Goal: Communication & Community: Share content

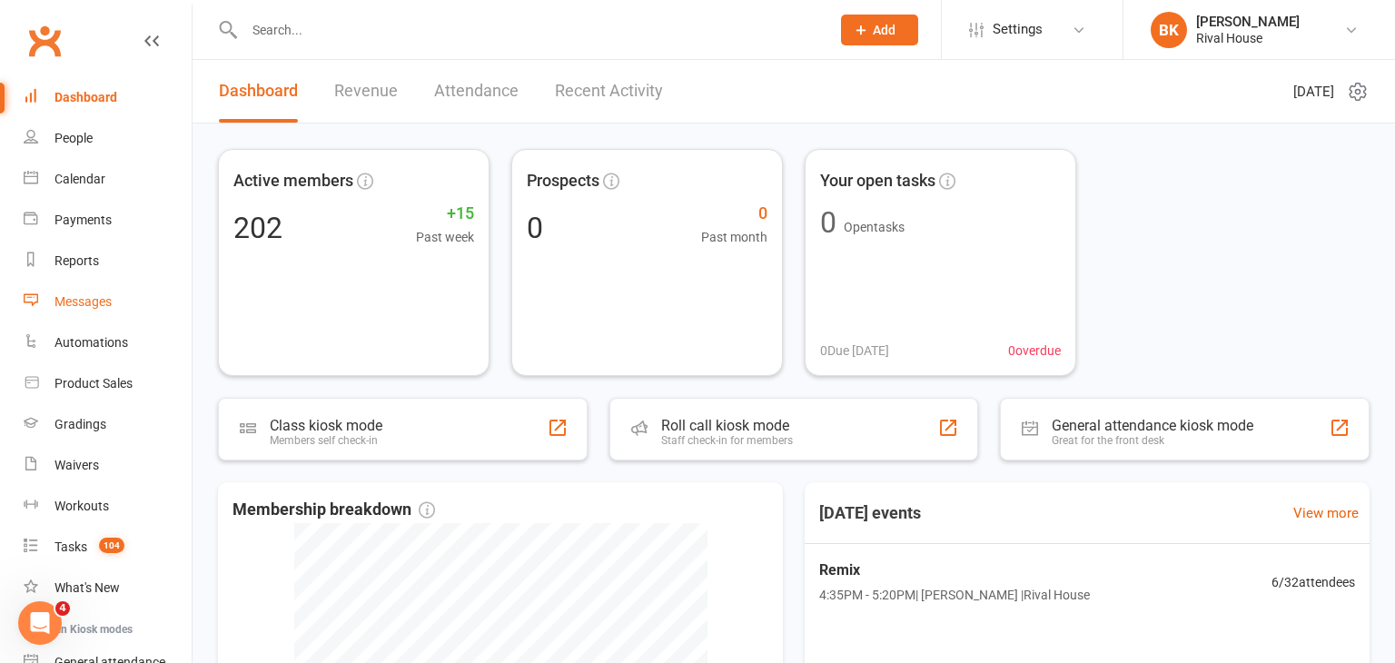
click at [102, 306] on div "Messages" at bounding box center [82, 301] width 57 height 15
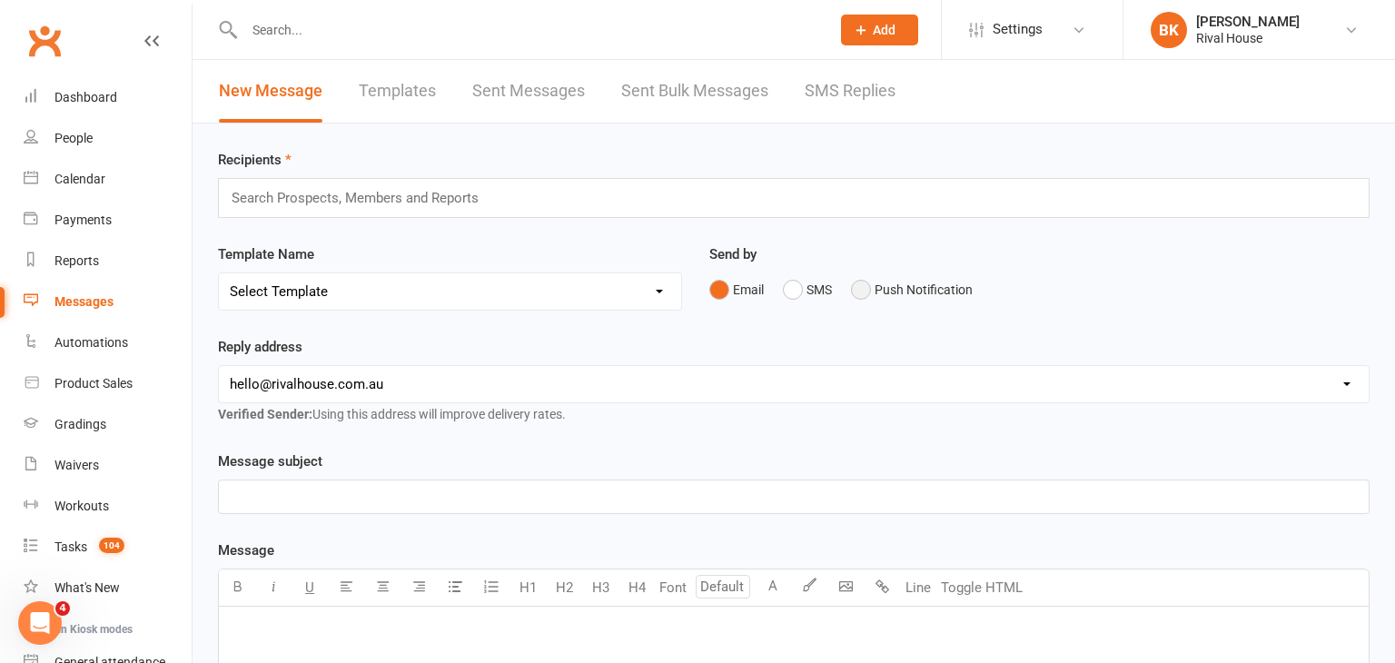
click at [883, 288] on button "Push Notification" at bounding box center [912, 289] width 122 height 35
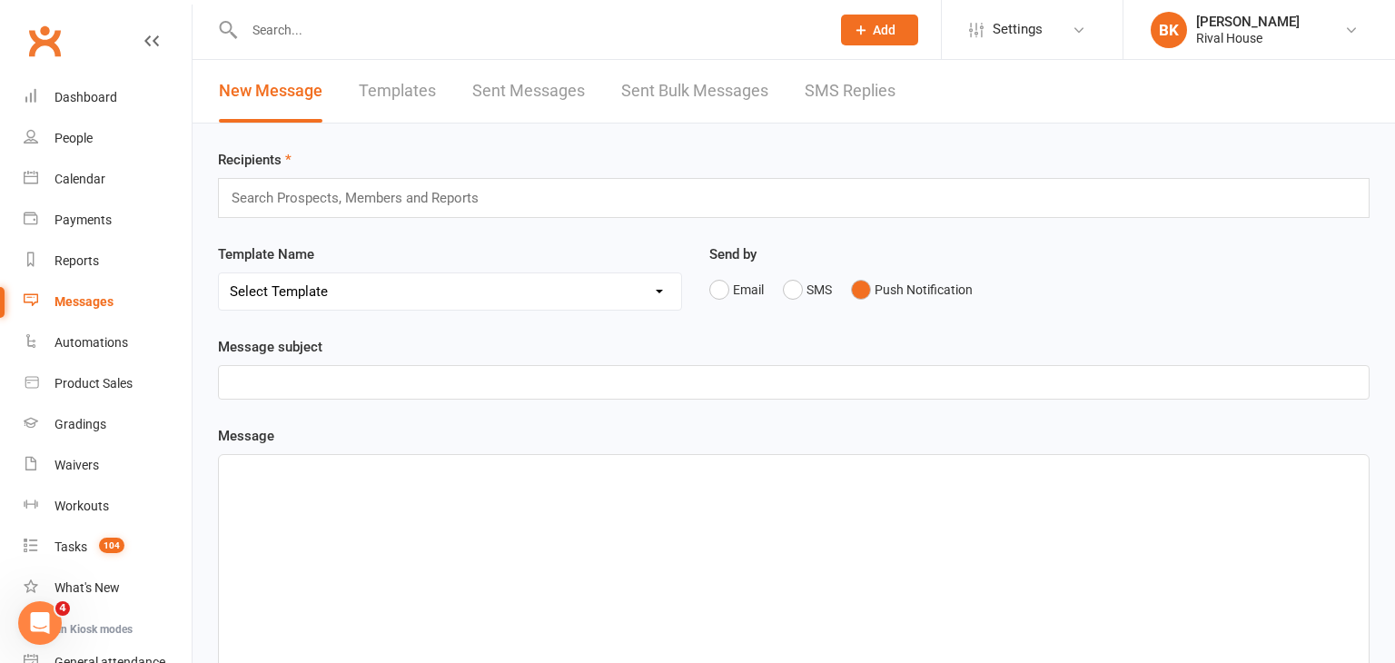
click at [411, 193] on input "text" at bounding box center [363, 198] width 266 height 24
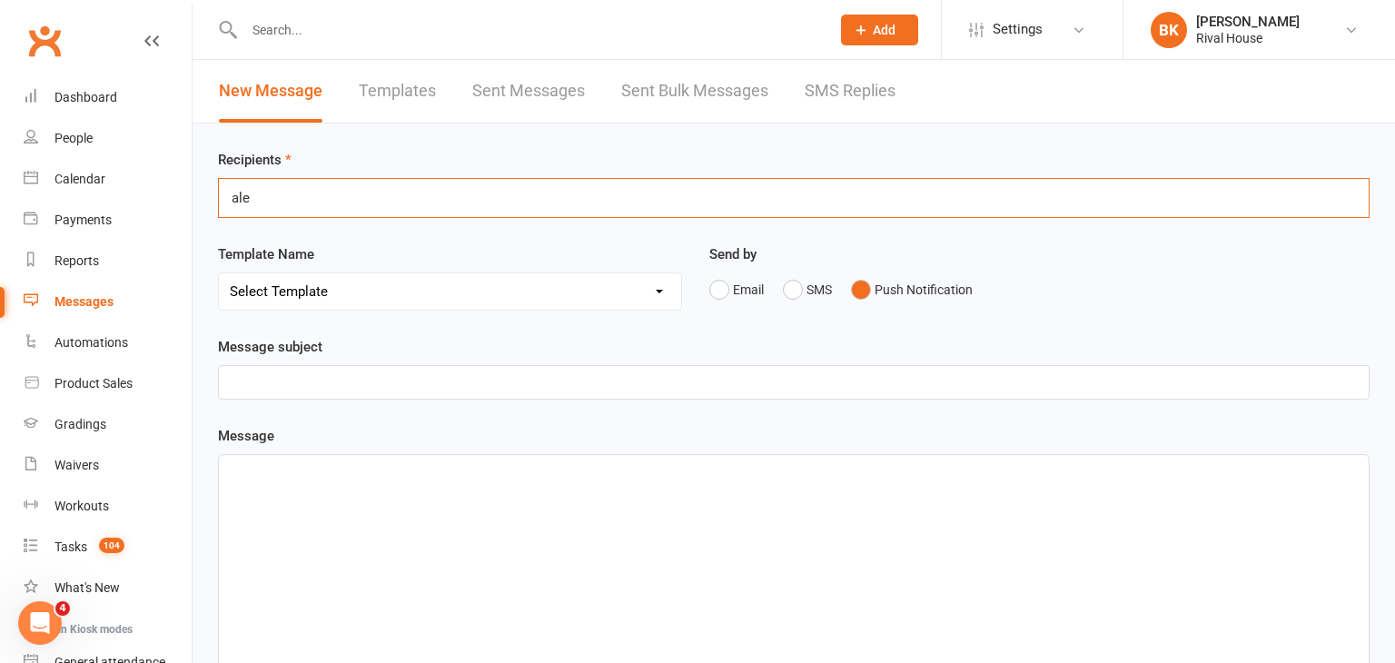
type input "alea"
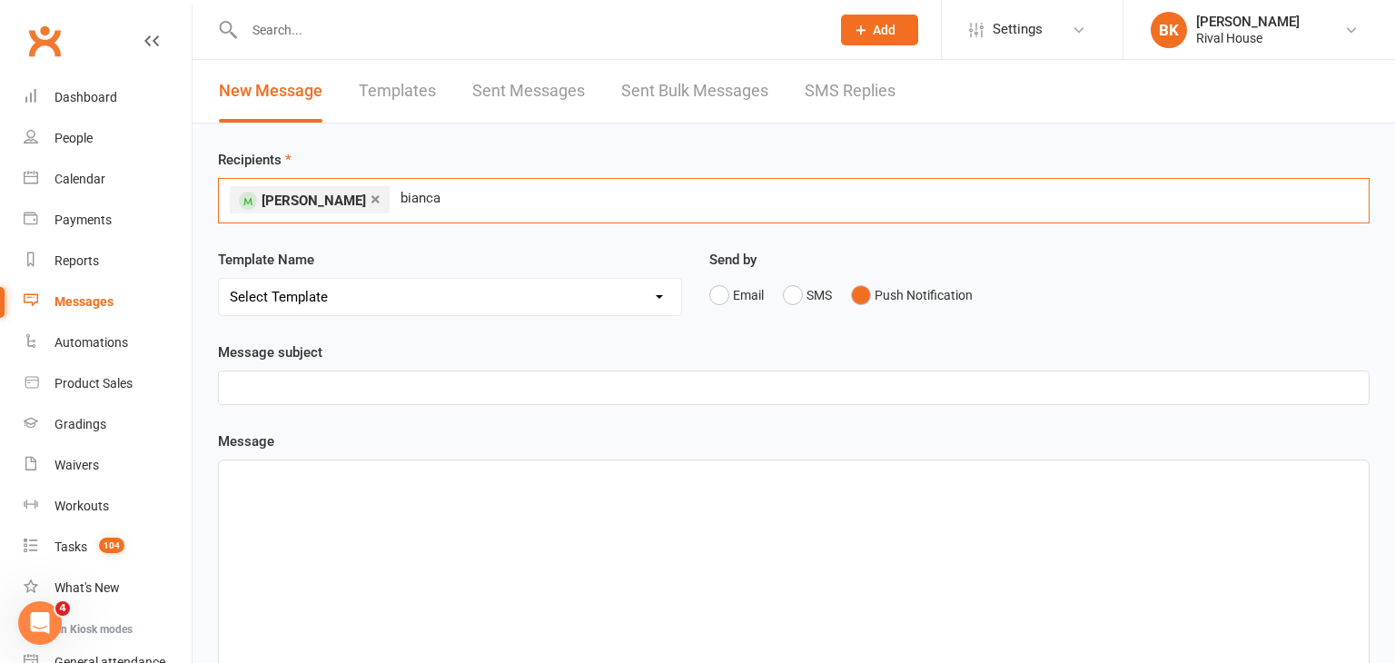
type input "bianca"
type input "bree"
type input "[PERSON_NAME]"
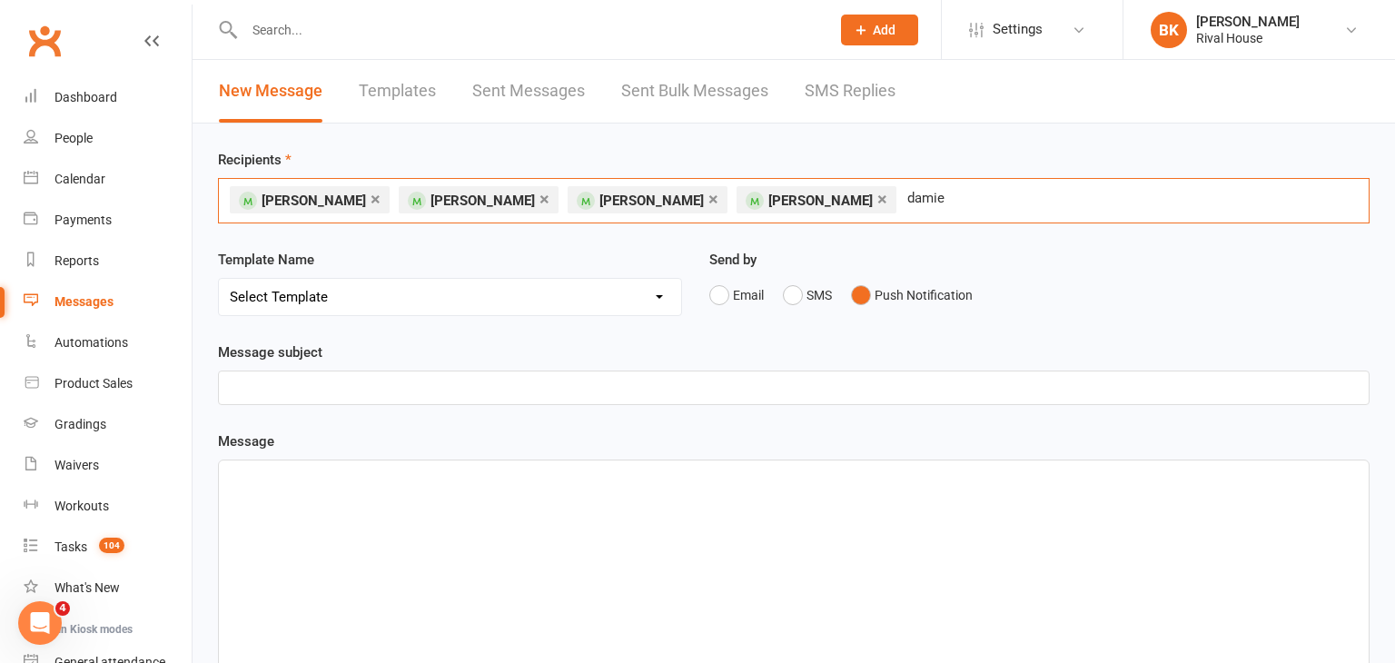
type input "[PERSON_NAME]"
type input "diggle"
type input "ebony"
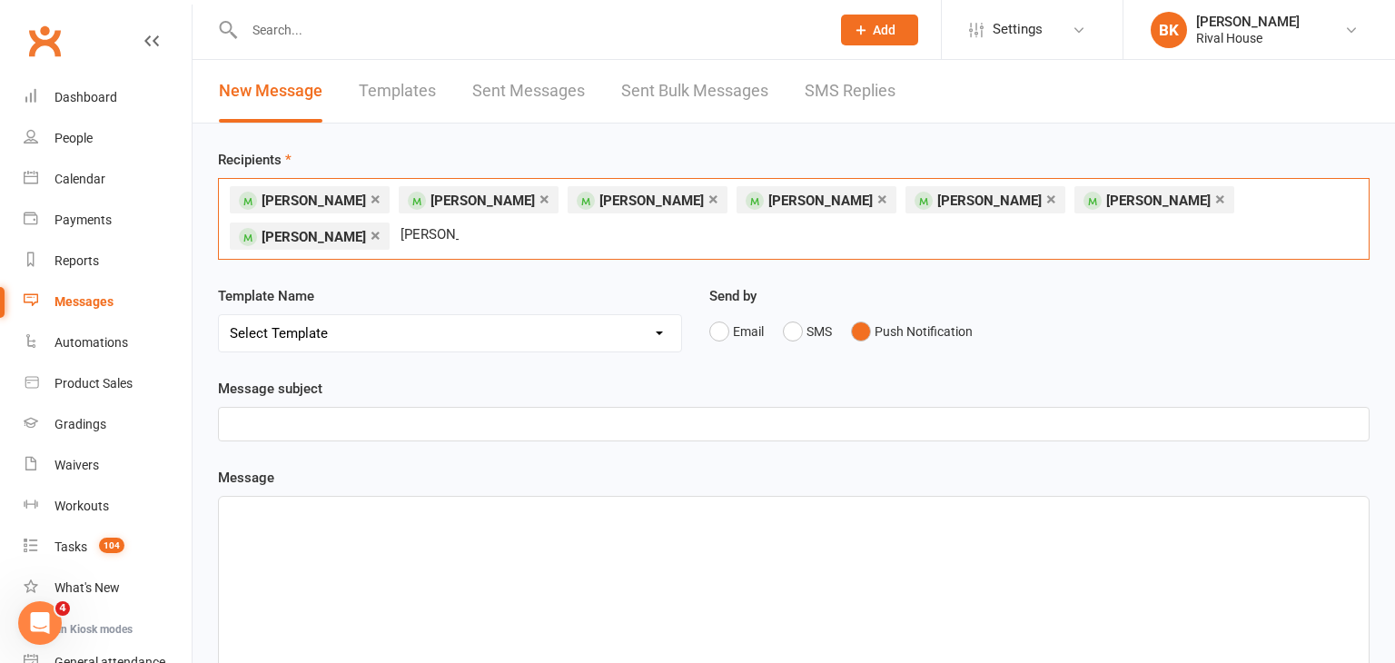
type input "[PERSON_NAME]"
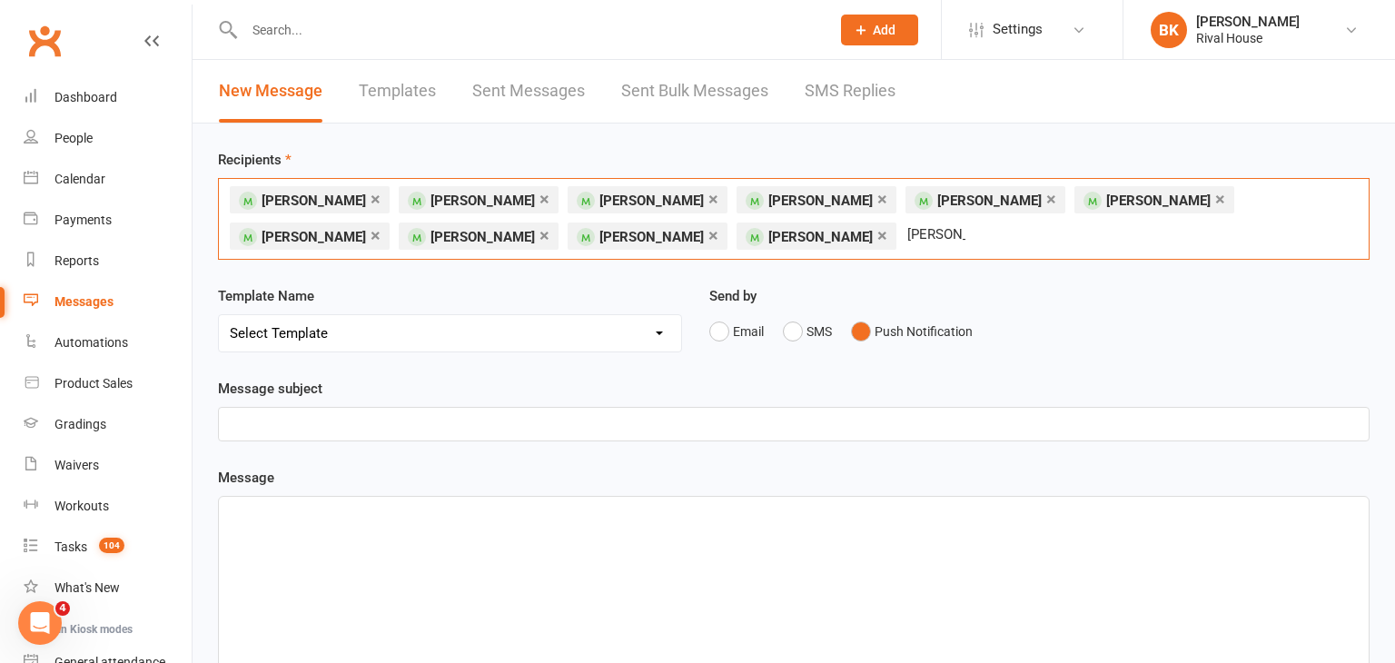
type input "[PERSON_NAME]"
type input "jack"
type input "jacqui"
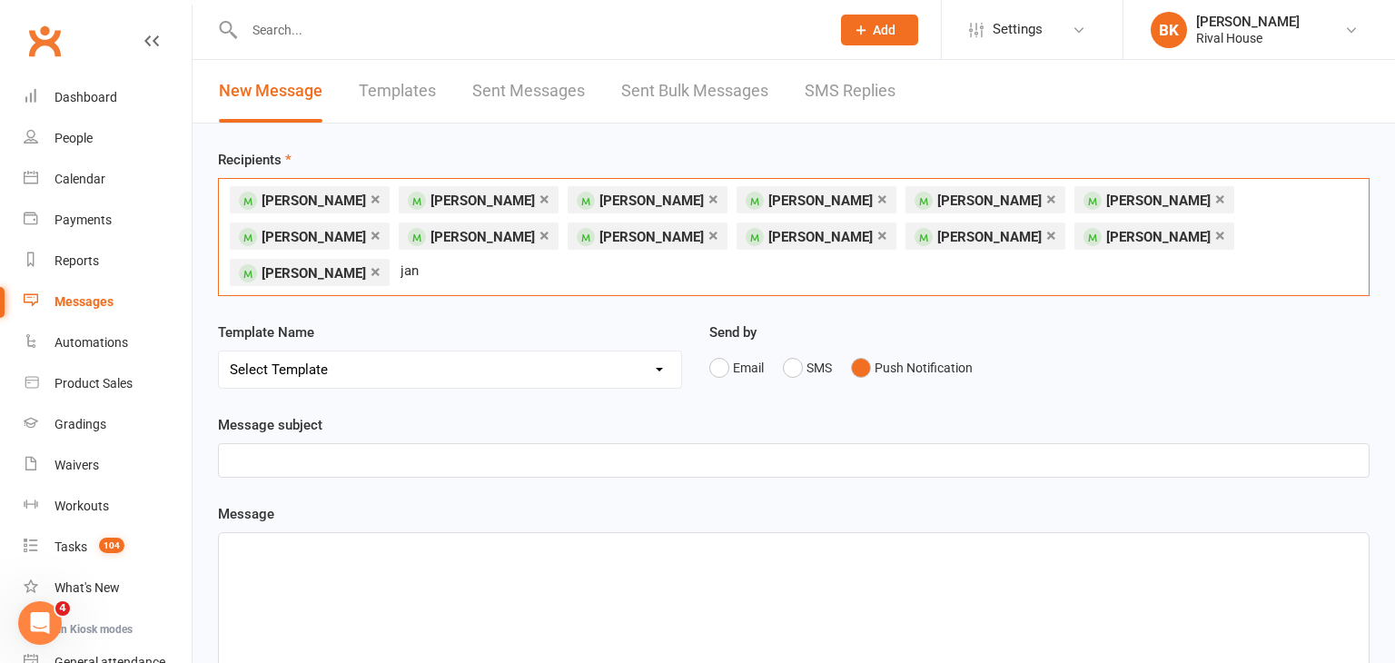
type input "[PERSON_NAME]"
type input "junior"
type input "lilly"
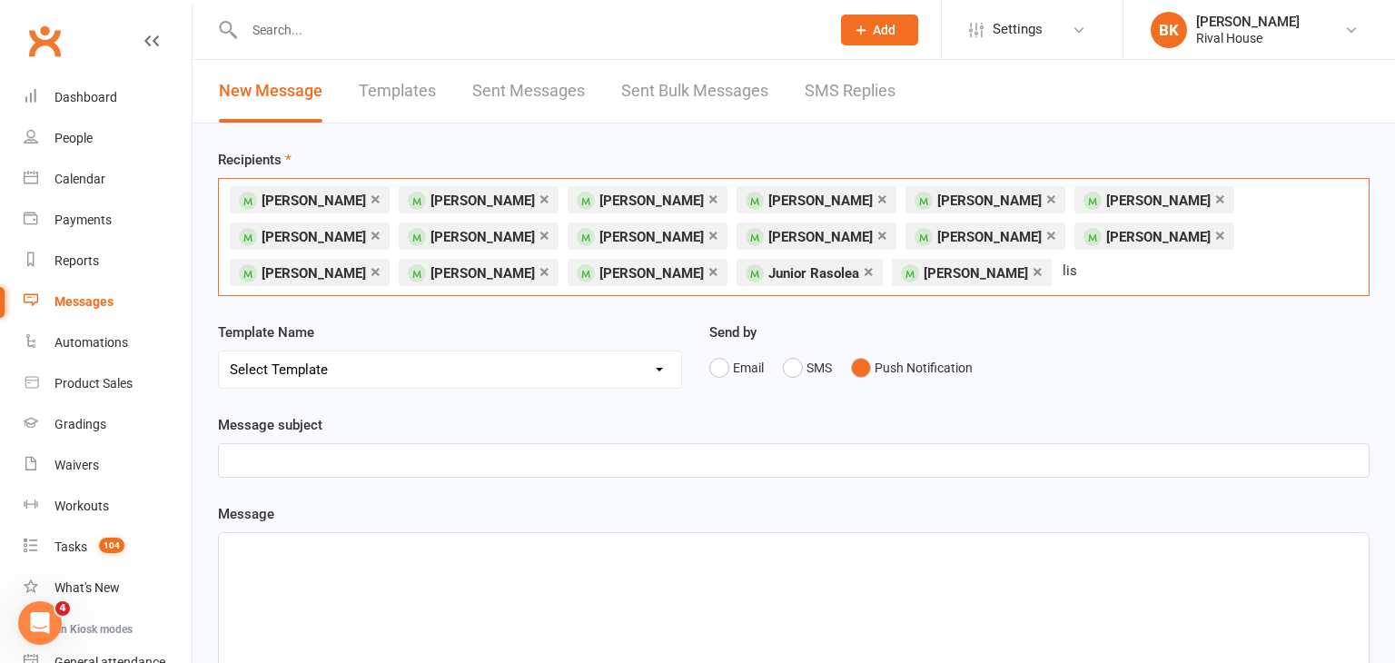
type input "[PERSON_NAME]"
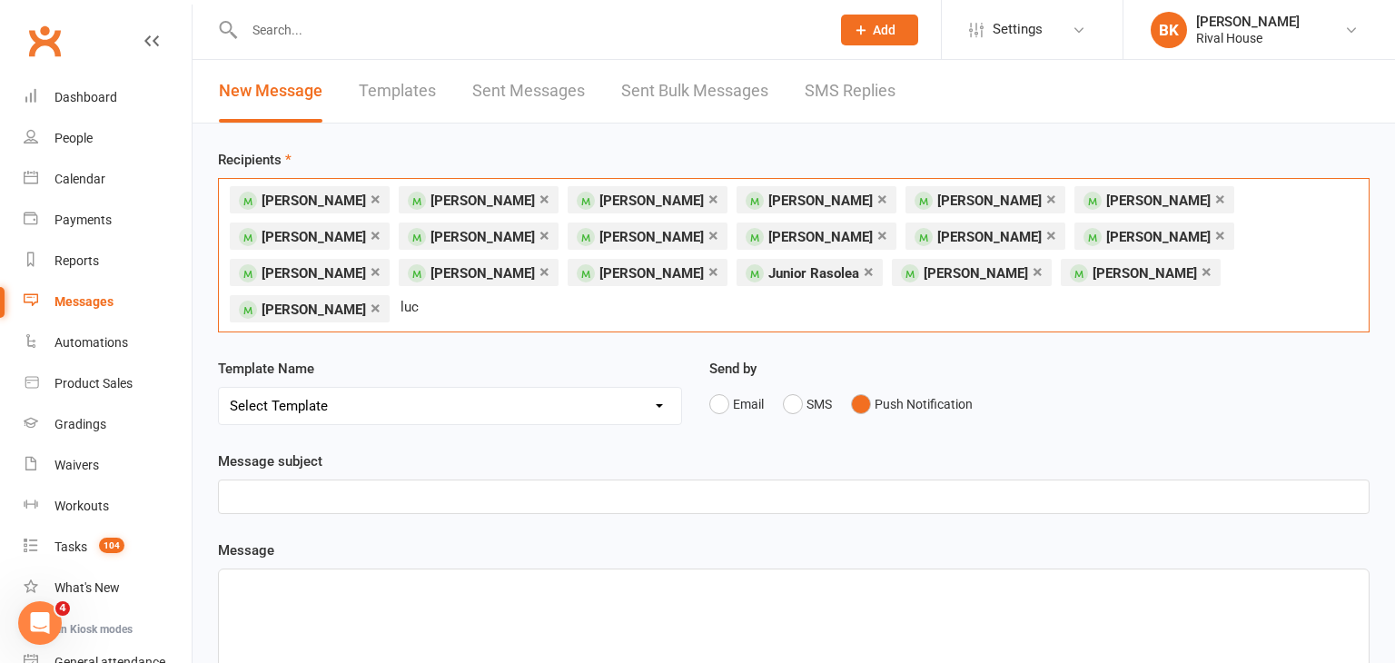
type input "[PERSON_NAME]"
type input "matt"
type input "[PERSON_NAME]"
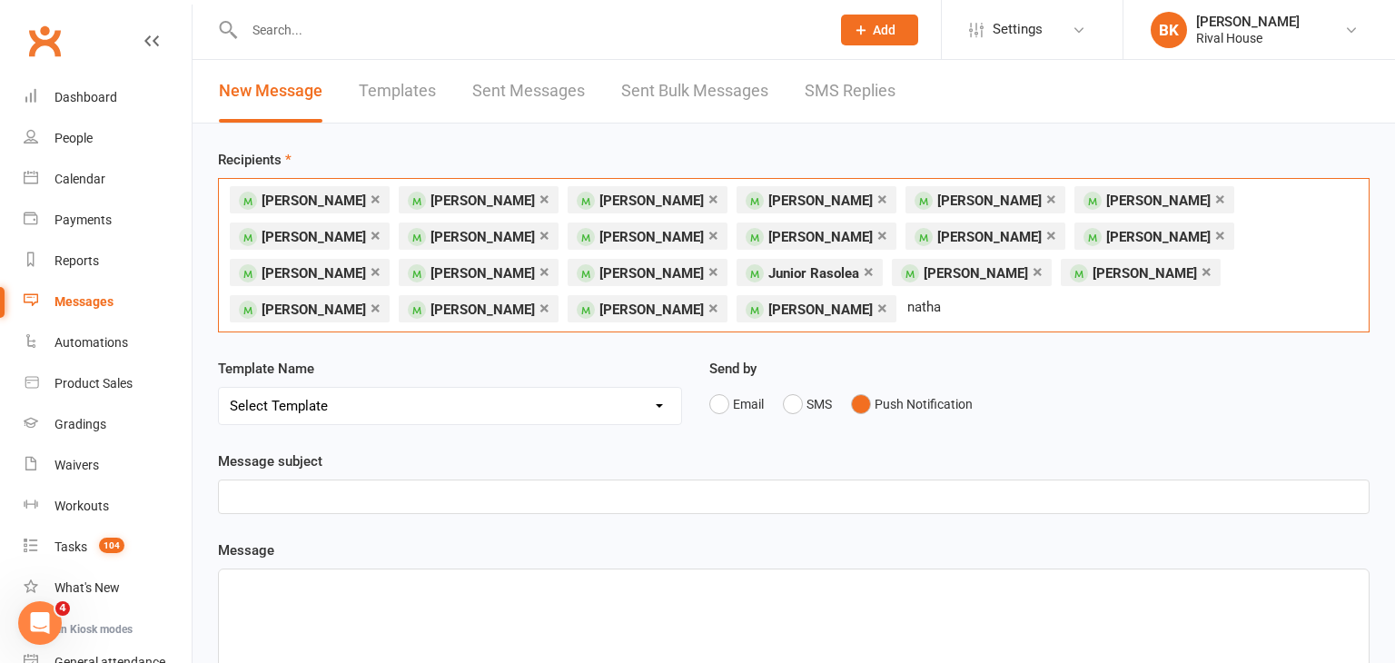
type input "[PERSON_NAME]"
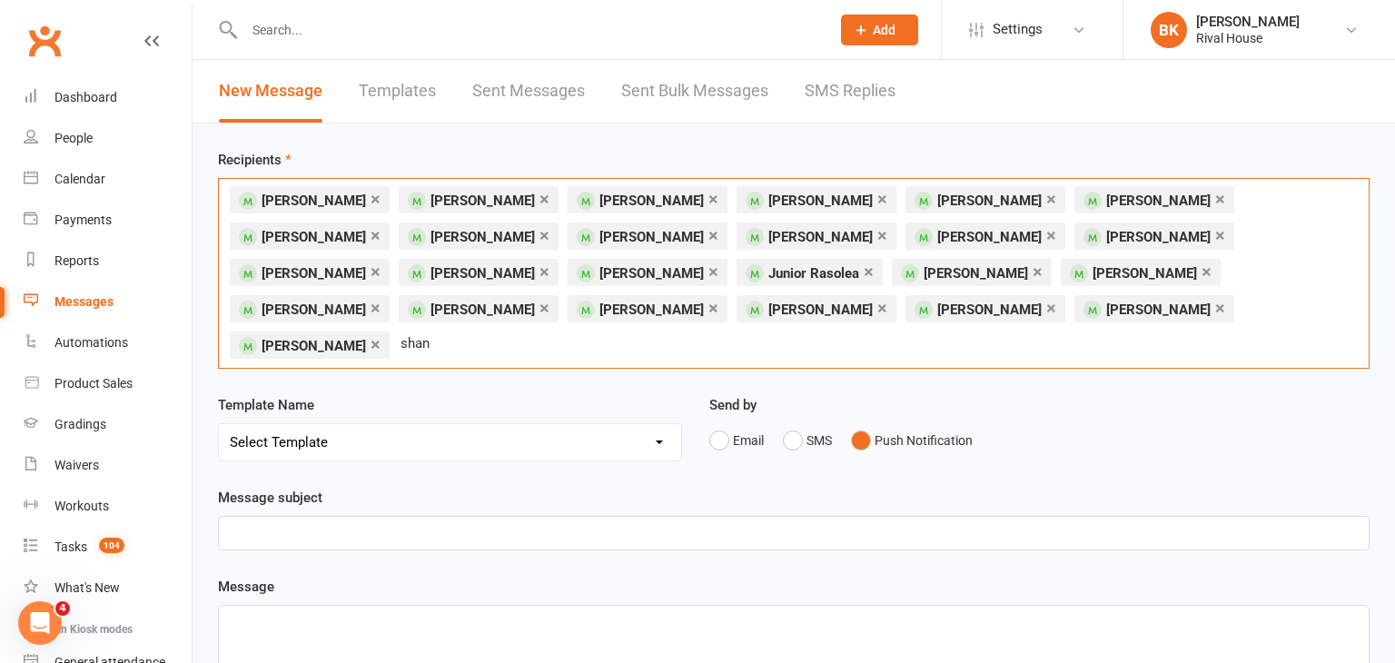
type input "[PERSON_NAME]"
type input "trent"
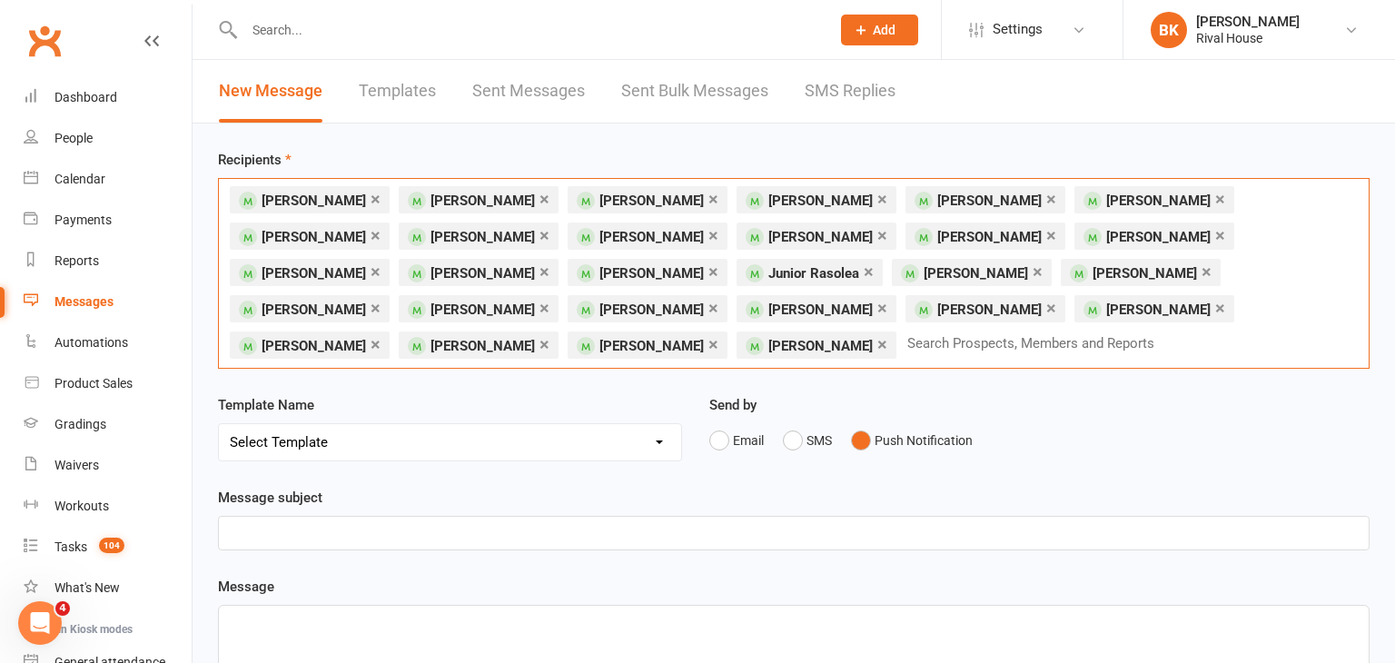
click at [704, 302] on span "[PERSON_NAME]" at bounding box center [651, 310] width 104 height 16
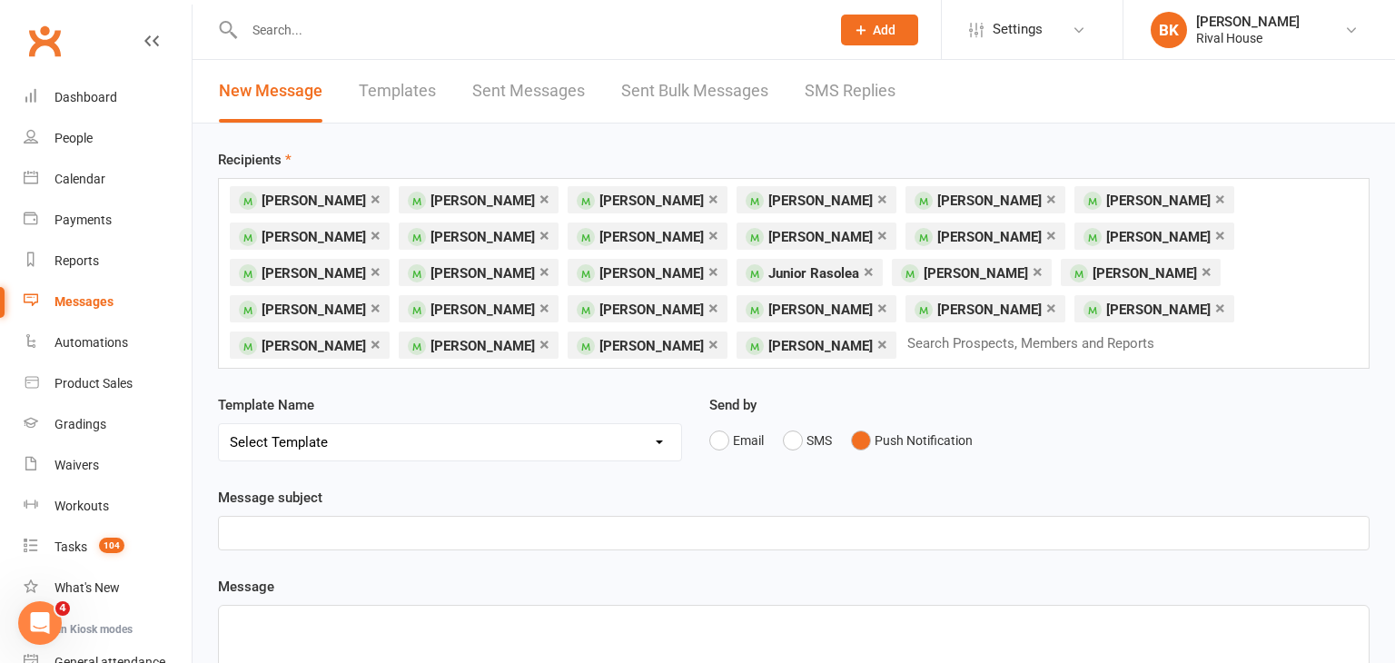
click at [791, 474] on div "Send by Email SMS Push Notification" at bounding box center [1040, 438] width 688 height 89
click at [669, 527] on p "﻿" at bounding box center [794, 533] width 1128 height 22
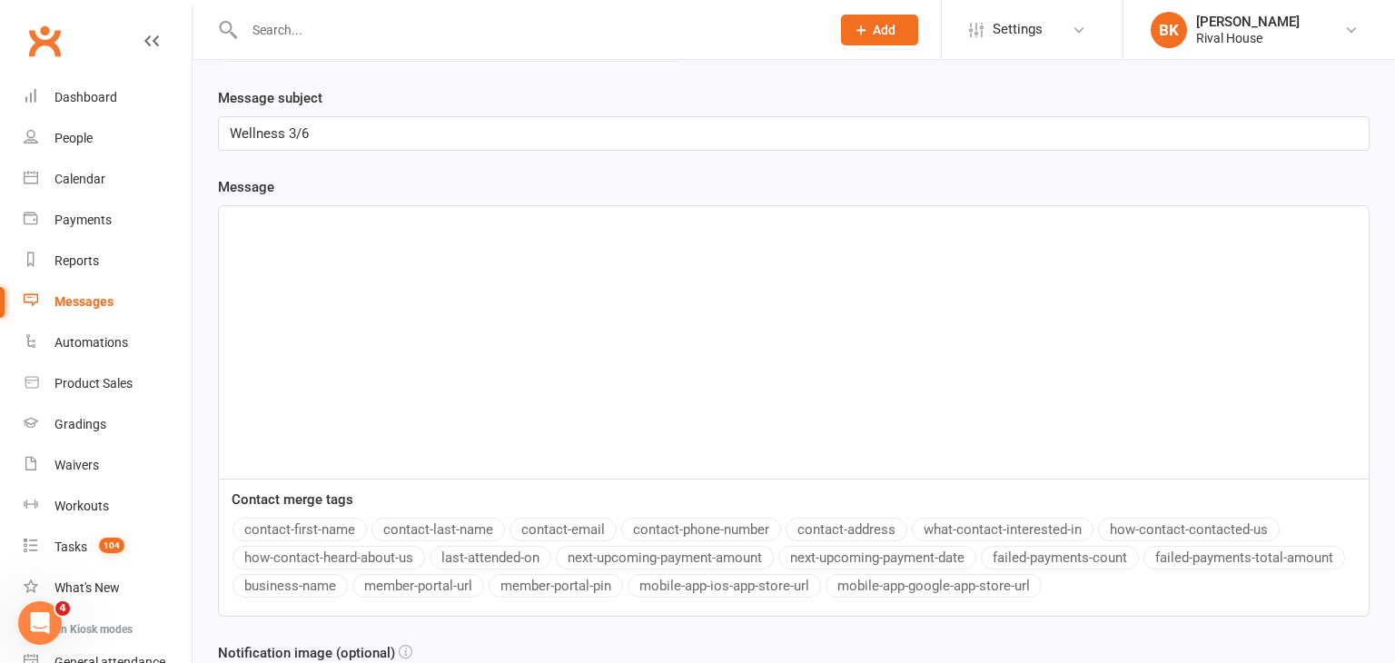
scroll to position [409, 0]
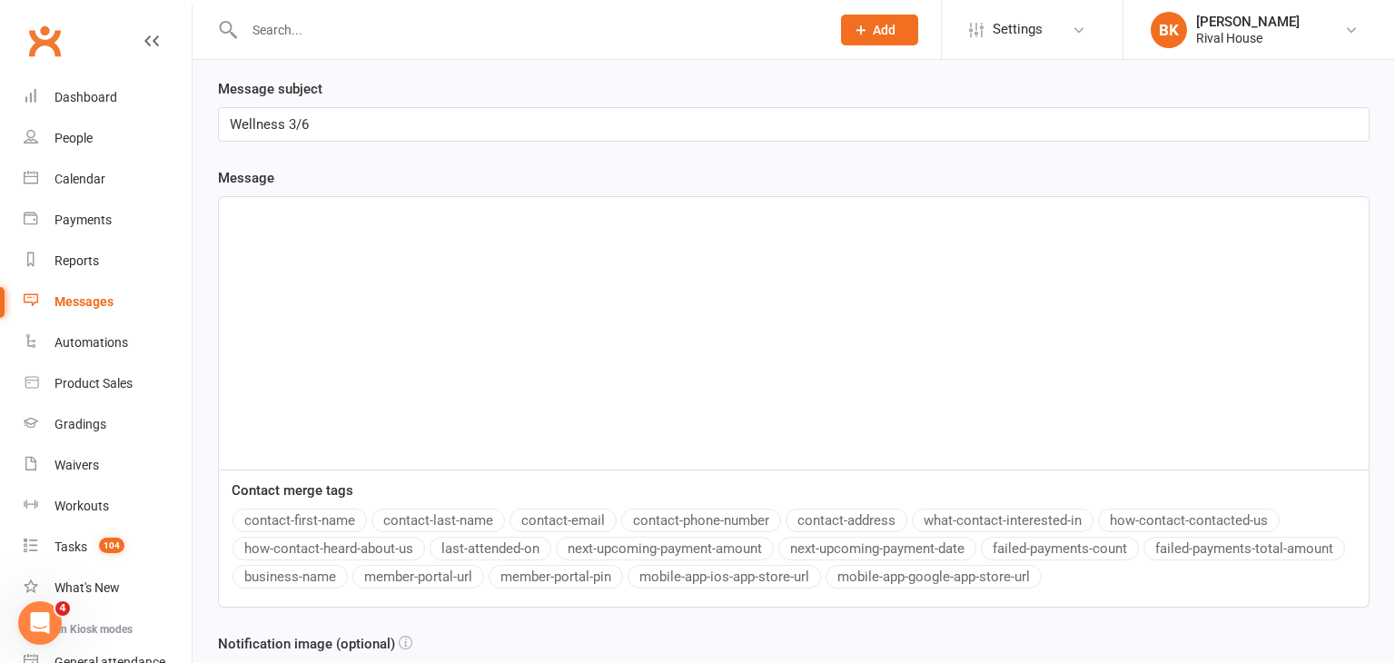
click at [500, 374] on div "﻿" at bounding box center [794, 333] width 1150 height 272
click at [332, 205] on span "HAPPY FRIYAY!! Please see your 3rd wellness survey attached." at bounding box center [420, 213] width 380 height 16
click at [530, 230] on p "Please see your 3rd wellness survey attached." at bounding box center [794, 235] width 1128 height 22
click at [342, 204] on p "HAPPY FRIYAY!!" at bounding box center [794, 214] width 1128 height 22
click at [260, 518] on button "contact-first-name" at bounding box center [300, 521] width 134 height 24
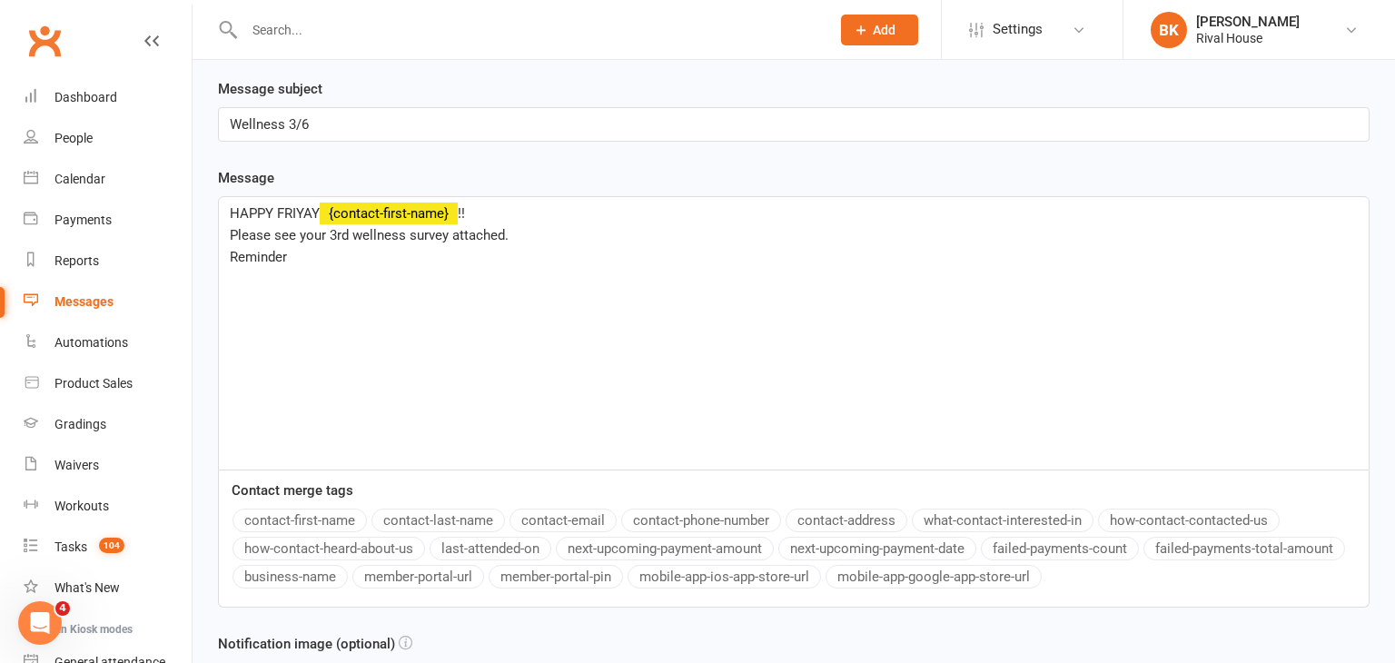
click at [302, 246] on p "Reminder" at bounding box center [794, 257] width 1128 height 22
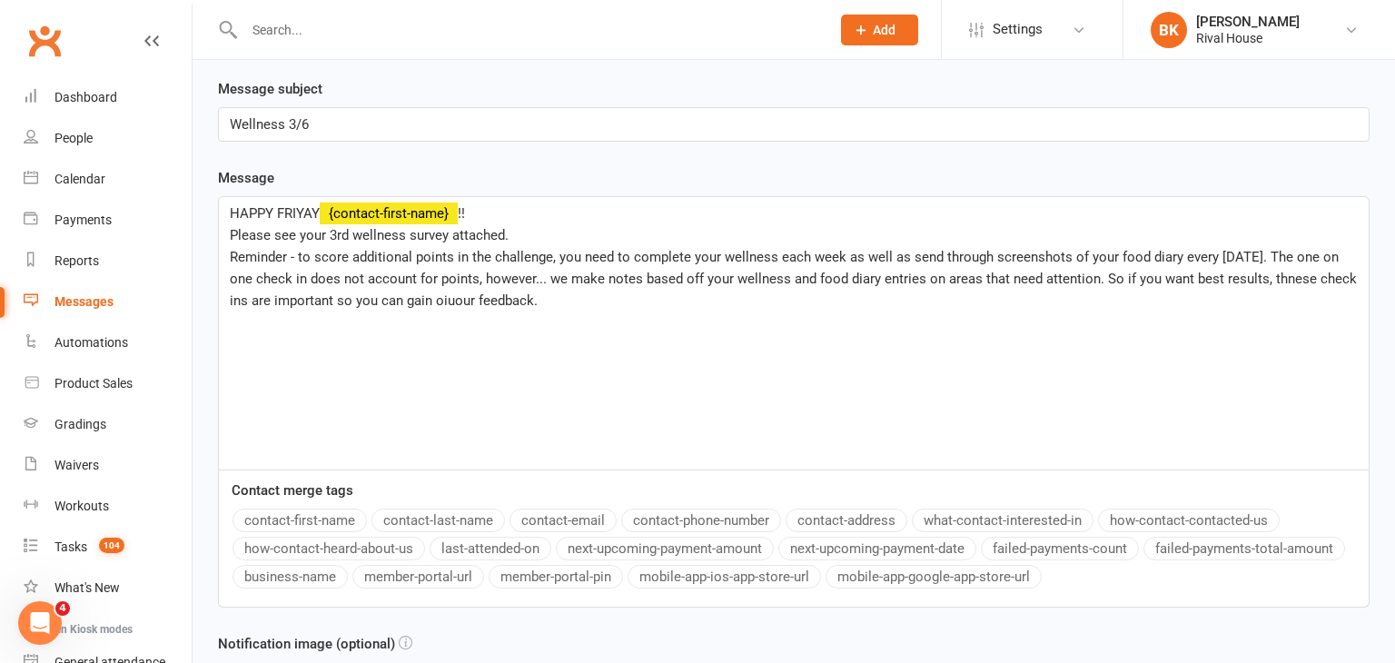
click at [434, 288] on span "Reminder - to score additional points in the challenge, you need to complete yo…" at bounding box center [795, 279] width 1131 height 60
click at [510, 287] on p "Reminder - to score additional points in the challenge, you need to complete yo…" at bounding box center [794, 278] width 1128 height 65
click at [486, 232] on span "Please see your 3rd wellness survey attached." at bounding box center [369, 235] width 279 height 16
click at [1258, 269] on span "Reminder - to score additional points in the challenge, you need to complete yo…" at bounding box center [795, 279] width 1131 height 60
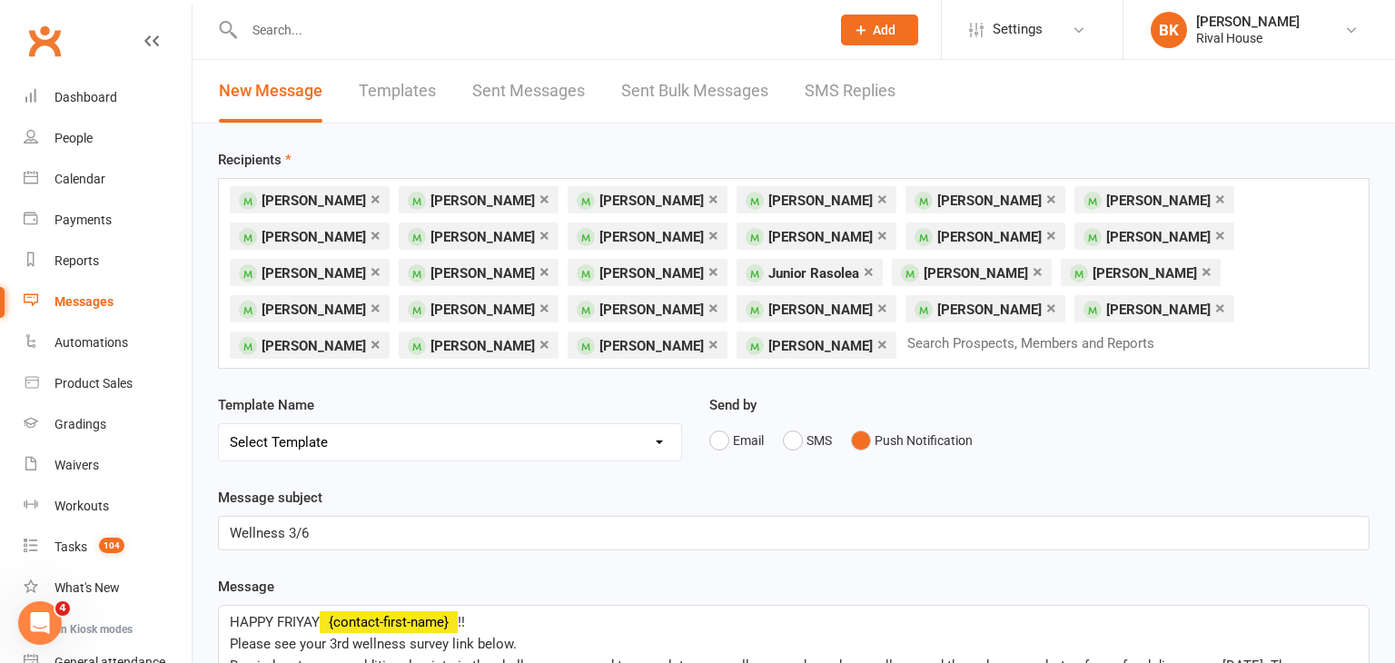
scroll to position [559, 0]
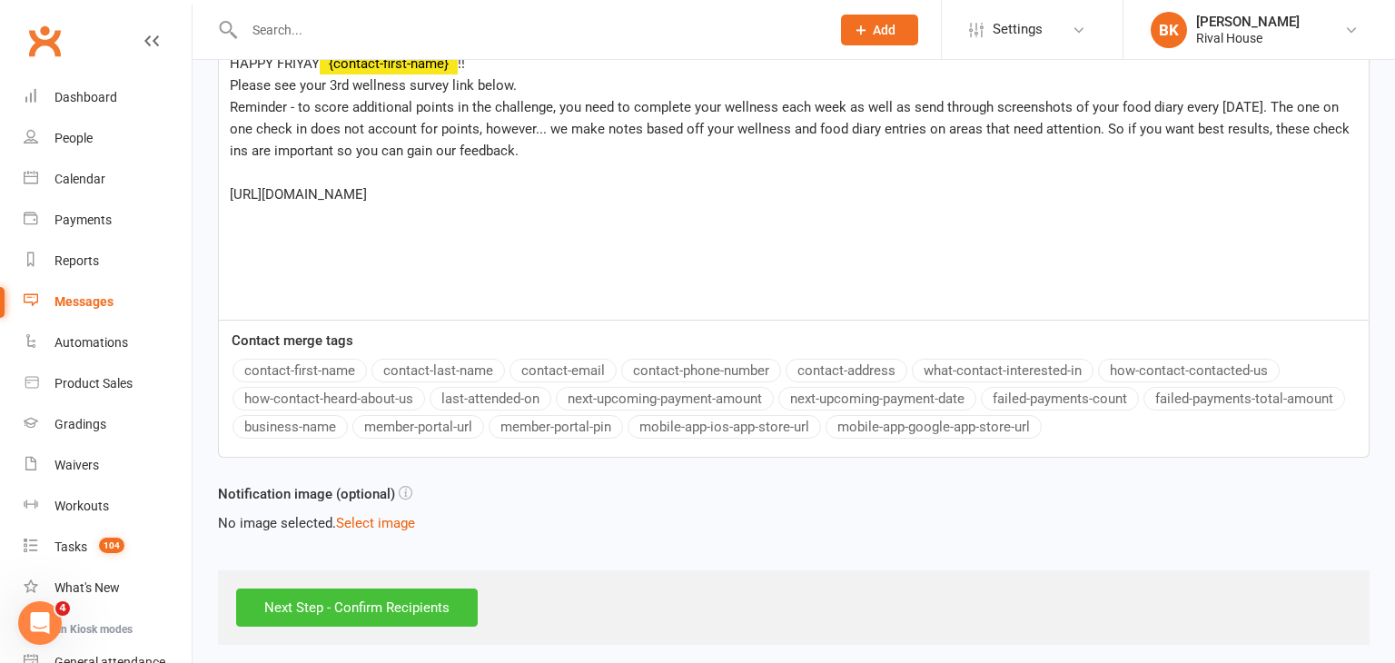
click at [344, 593] on input "Next Step - Confirm Recipients" at bounding box center [357, 608] width 242 height 38
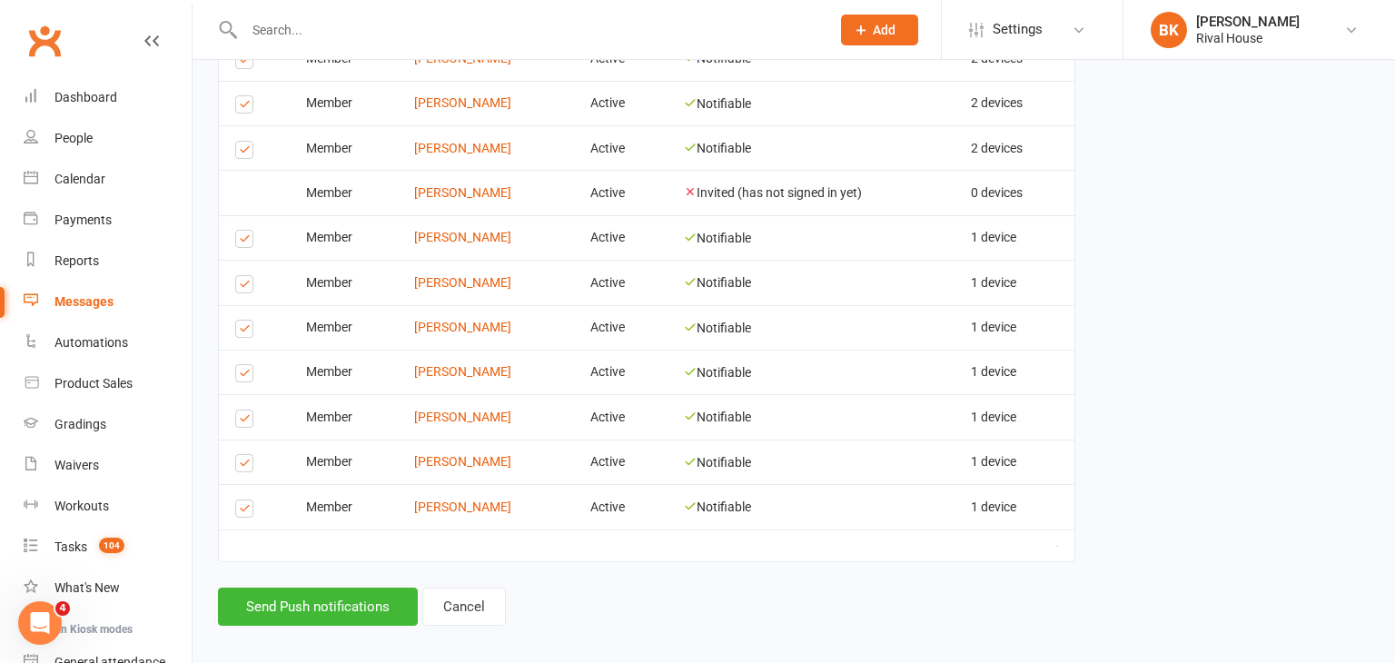
scroll to position [1452, 0]
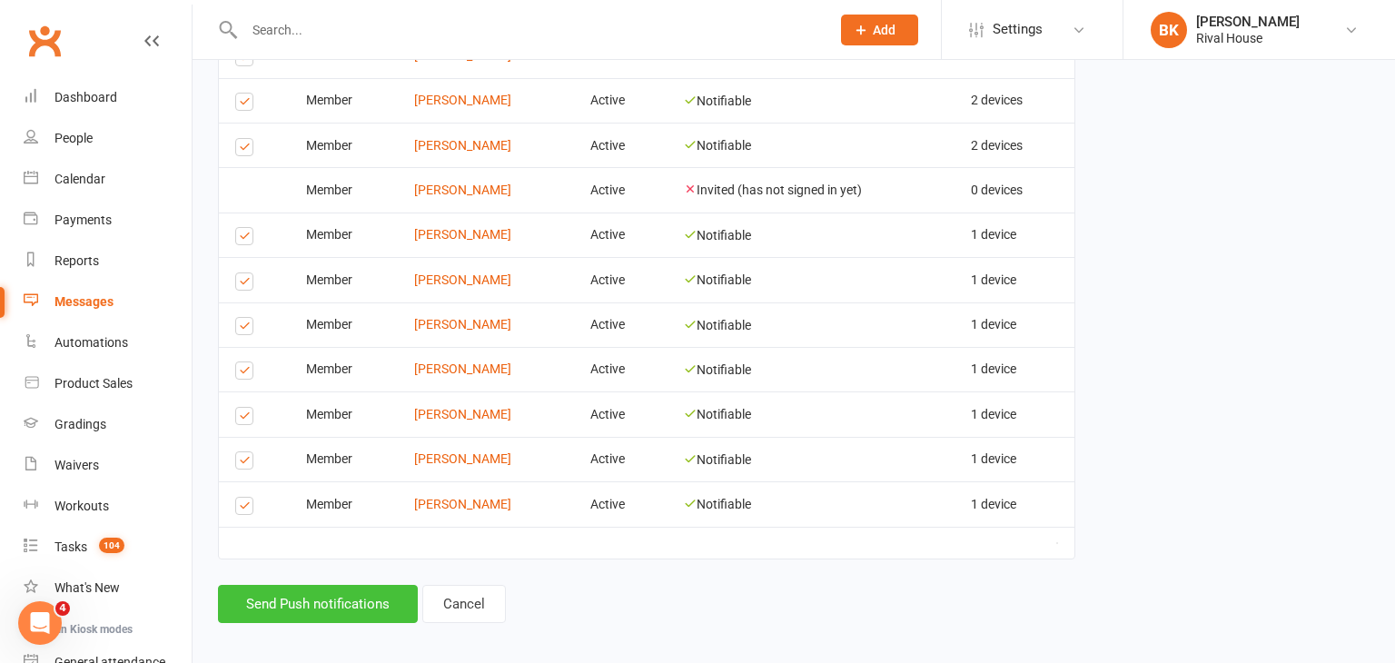
click at [333, 593] on button "Send Push notifications" at bounding box center [318, 604] width 200 height 38
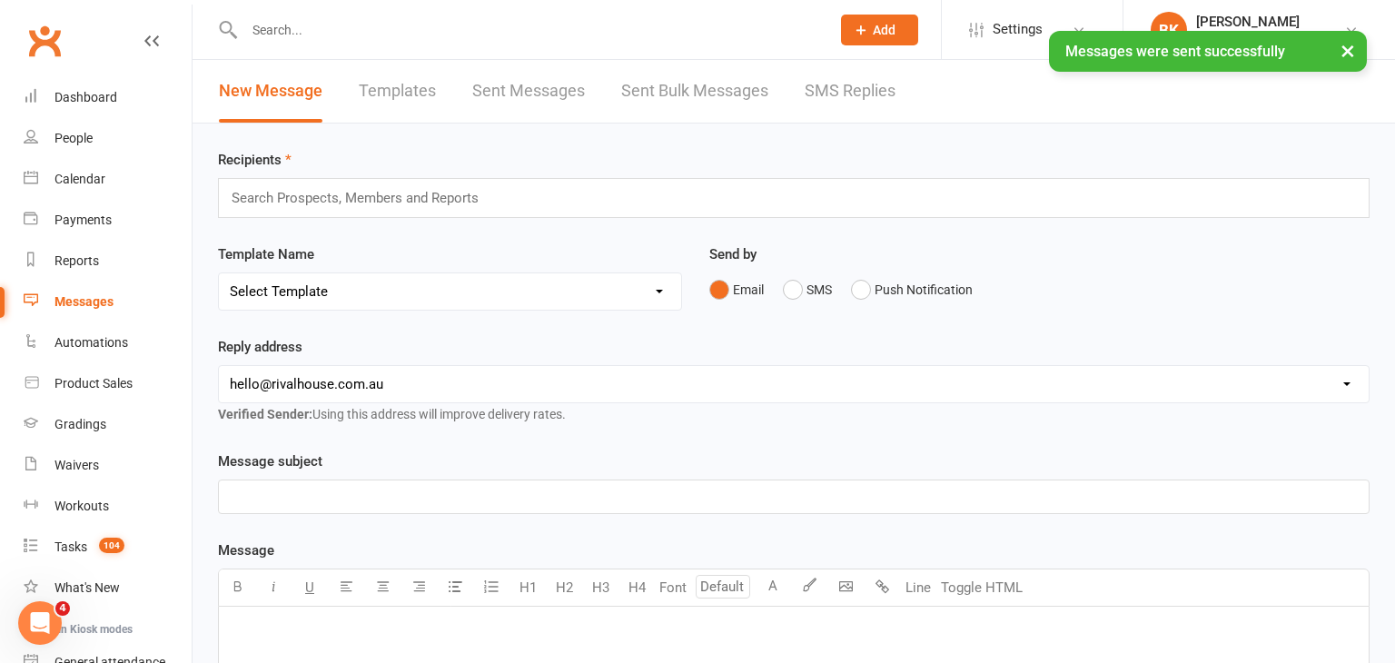
click at [391, 190] on input "text" at bounding box center [363, 198] width 266 height 24
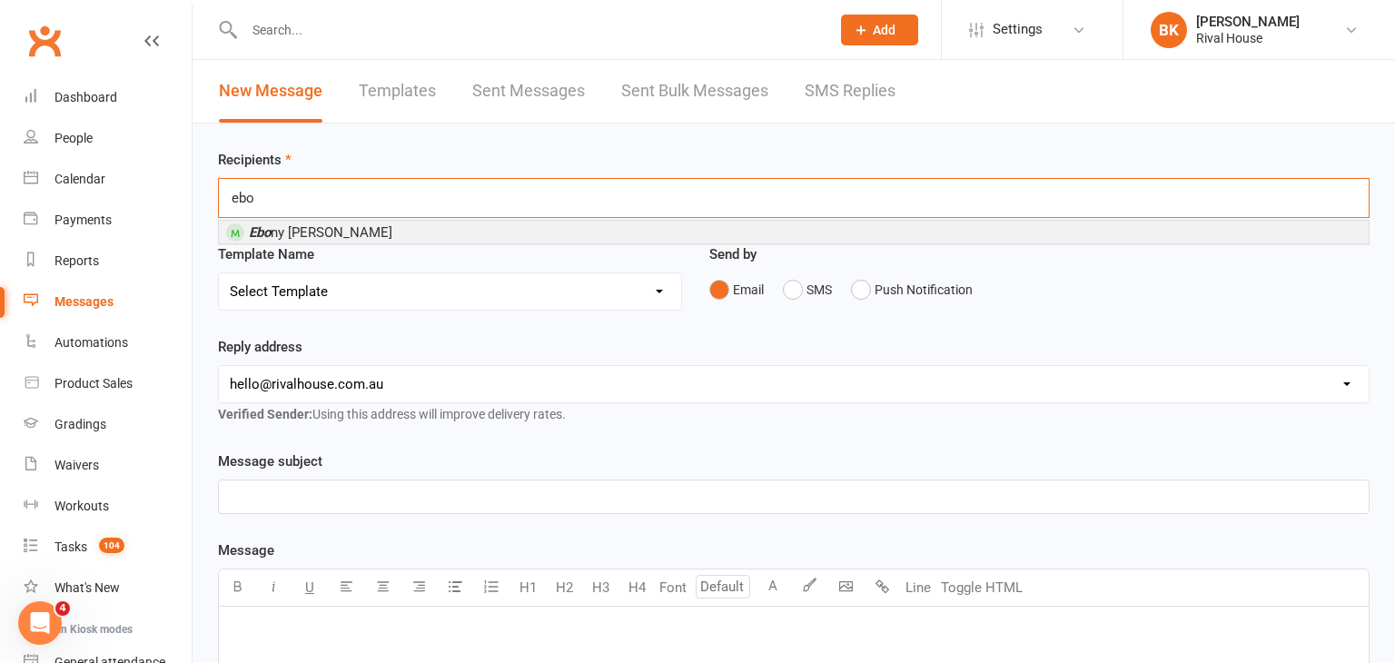
type input "ebo"
click at [281, 230] on span "Ebo ny [PERSON_NAME]" at bounding box center [321, 232] width 144 height 16
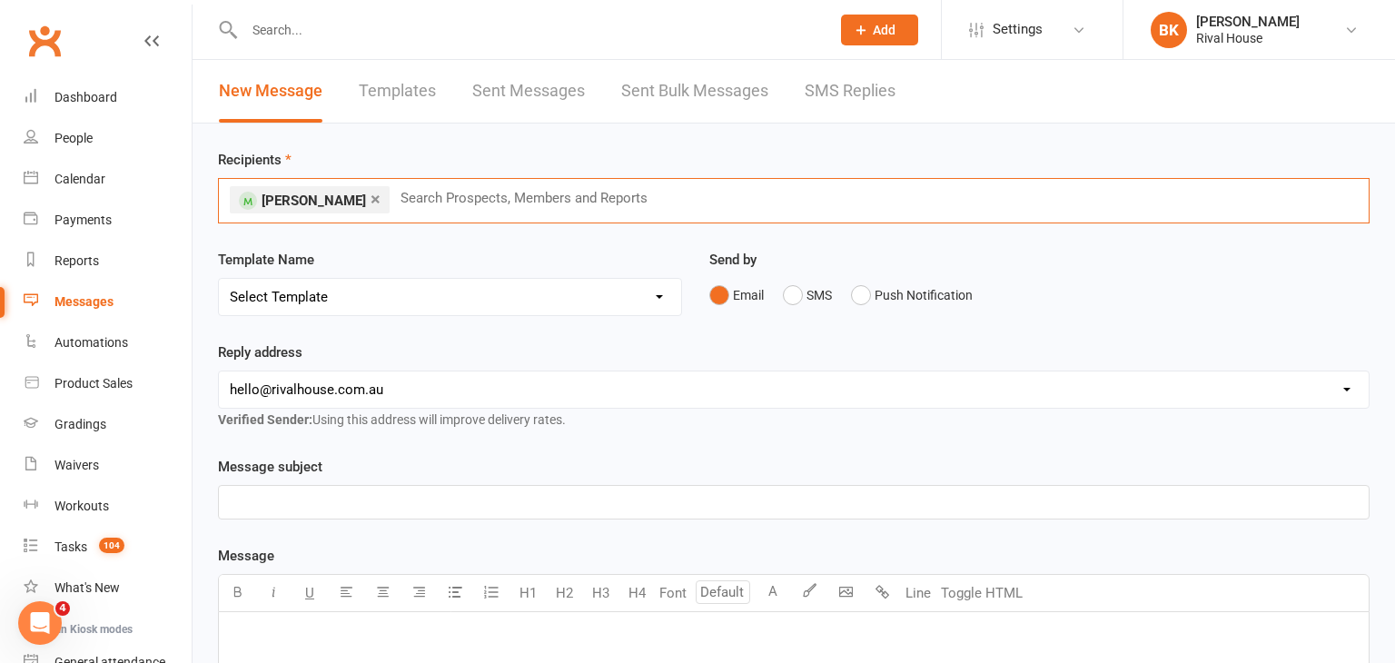
click at [328, 501] on p "﻿" at bounding box center [794, 502] width 1128 height 22
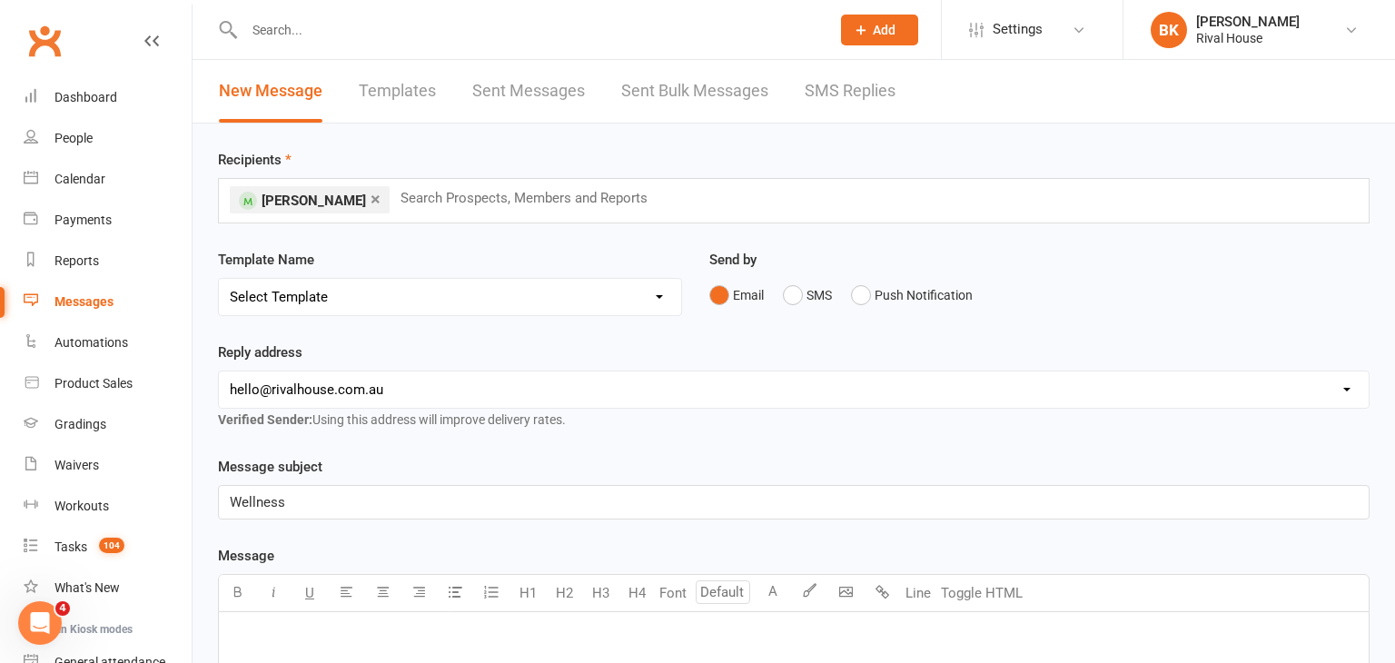
click at [281, 635] on p "﻿" at bounding box center [794, 636] width 1128 height 22
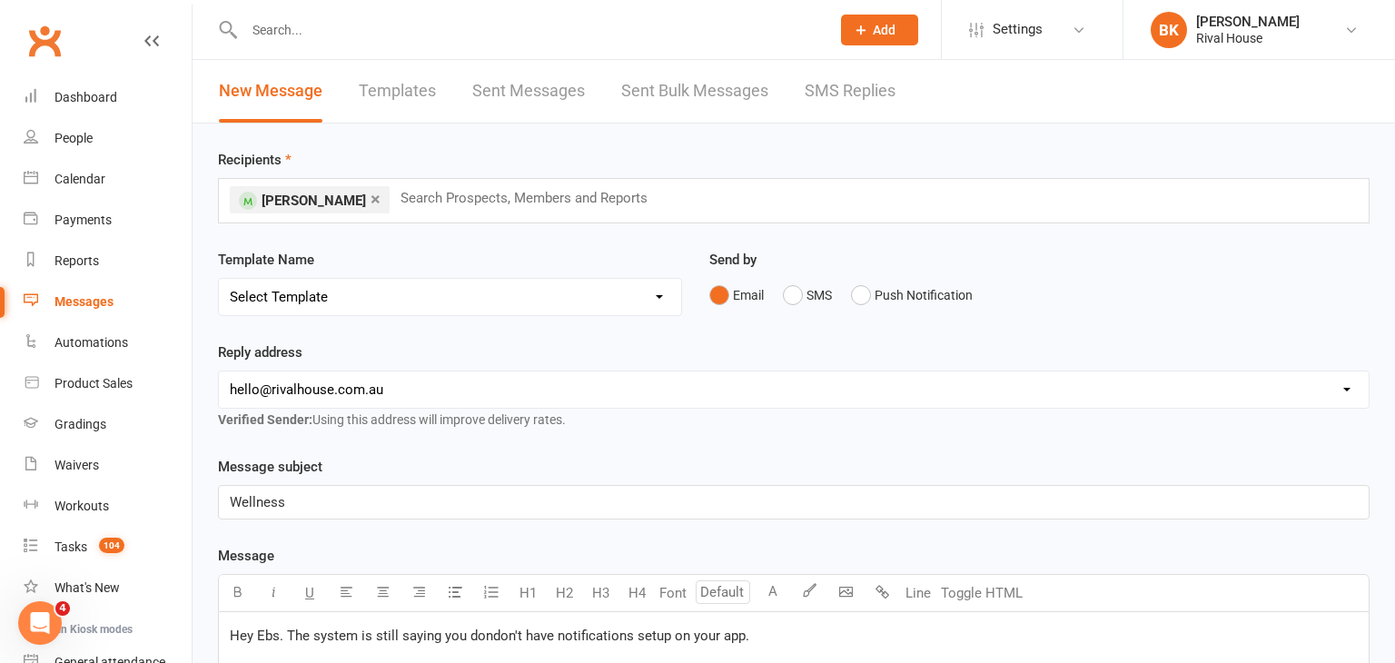
click at [487, 629] on span "Hey Ebs. The system is still saying you dondon't have notifications setup on yo…" at bounding box center [490, 636] width 520 height 16
click at [754, 627] on p "Hey Ebs. The system is still saying you don't have notifications setup on your …" at bounding box center [794, 636] width 1128 height 22
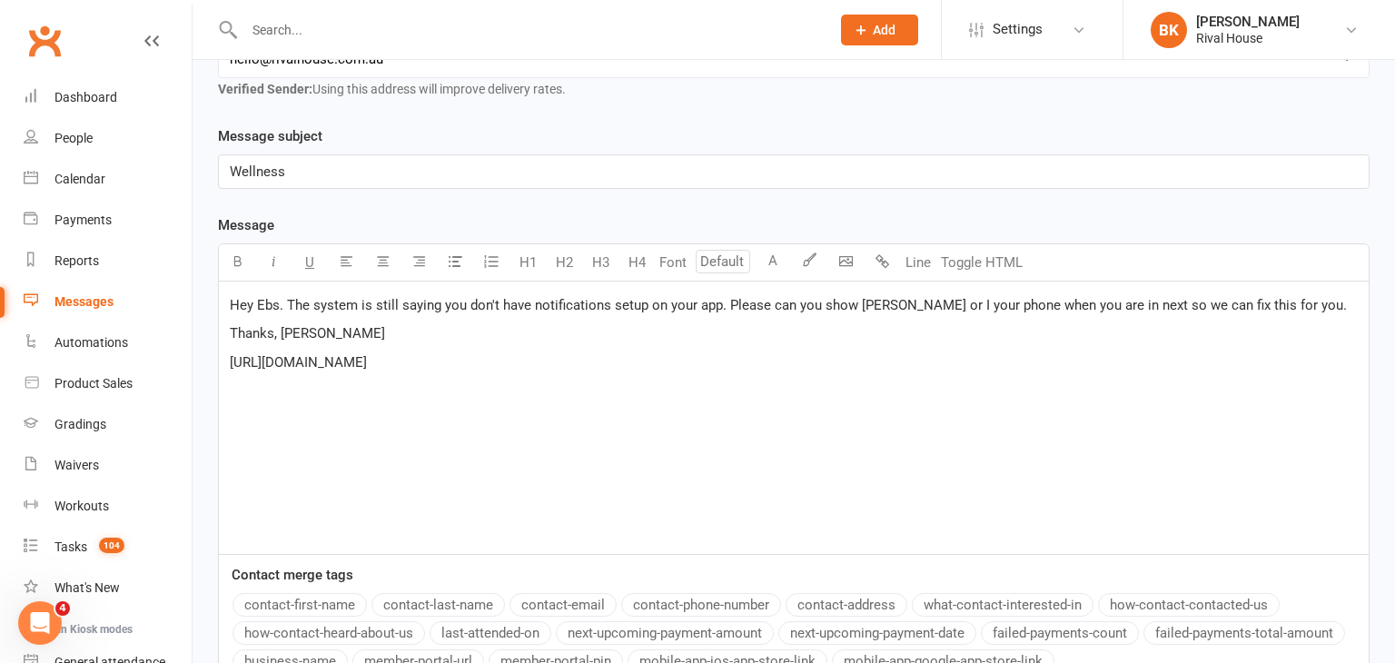
scroll to position [519, 0]
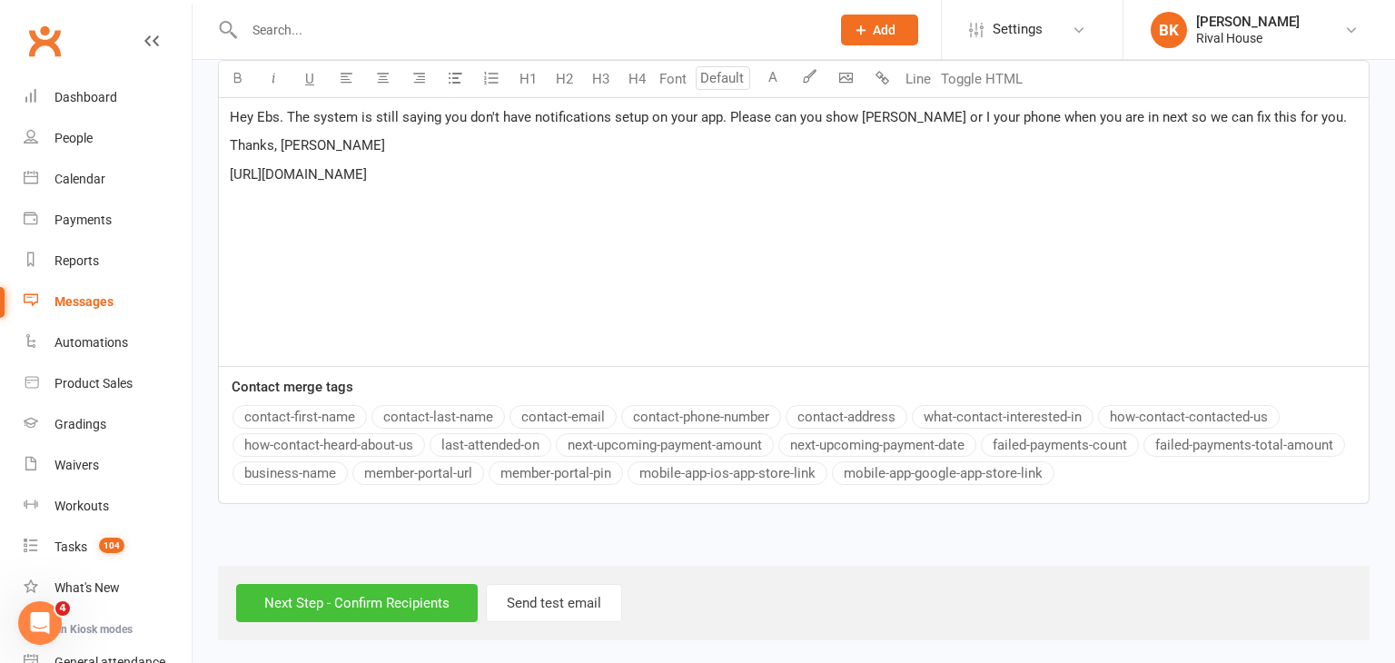
click at [341, 594] on input "Next Step - Confirm Recipients" at bounding box center [357, 603] width 242 height 38
